Goal: Transaction & Acquisition: Obtain resource

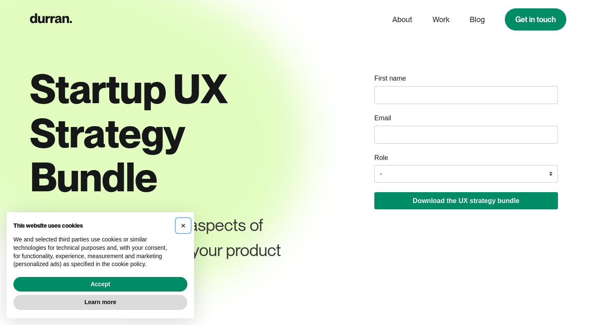
click at [185, 225] on span "×" at bounding box center [183, 225] width 5 height 9
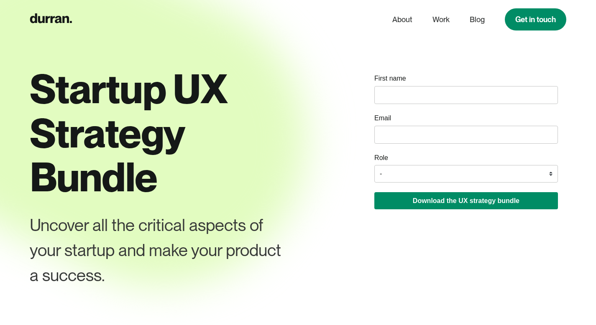
click at [443, 85] on div "First name" at bounding box center [466, 87] width 184 height 36
click at [435, 90] on input "name" at bounding box center [466, 95] width 184 height 18
type input "[PERSON_NAME]"
type input "[PERSON_NAME][EMAIL_ADDRESS][DOMAIN_NAME]"
click at [427, 177] on select "- Founder / Co-founder C-suite / VP / Manager Designer Developer Other" at bounding box center [466, 174] width 184 height 18
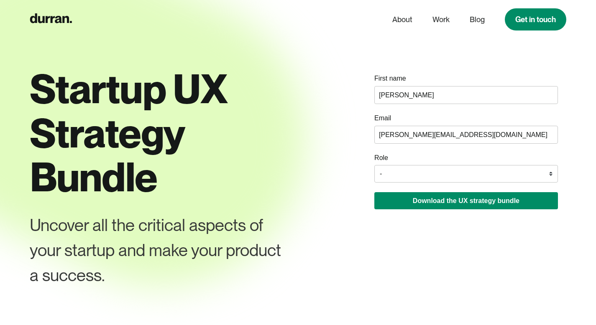
select select "Designer"
click at [374, 166] on select "- Founder / Co-founder C-suite / VP / Manager Designer Developer Other" at bounding box center [466, 174] width 184 height 18
click at [462, 193] on div "Download the UX strategy bundle Loading..." at bounding box center [466, 200] width 184 height 18
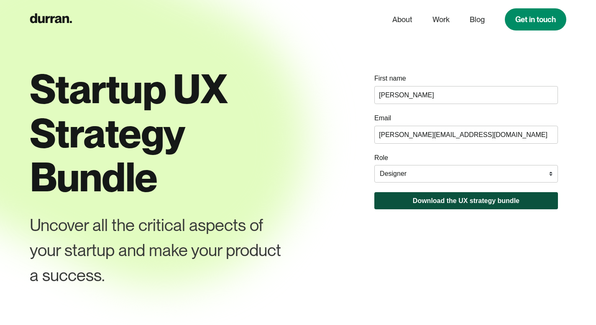
click at [475, 203] on button "Download the UX strategy bundle" at bounding box center [466, 200] width 184 height 17
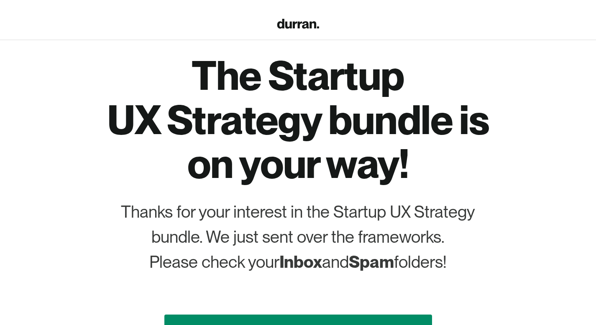
scroll to position [116, 0]
